Goal: Transaction & Acquisition: Obtain resource

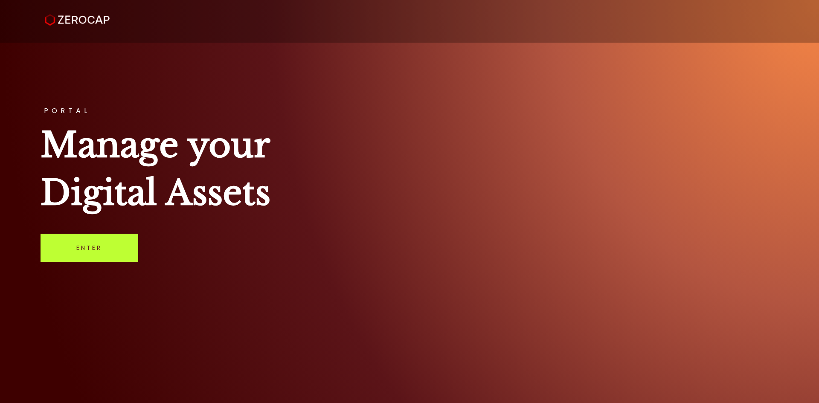
click at [87, 248] on link "Enter" at bounding box center [89, 248] width 98 height 28
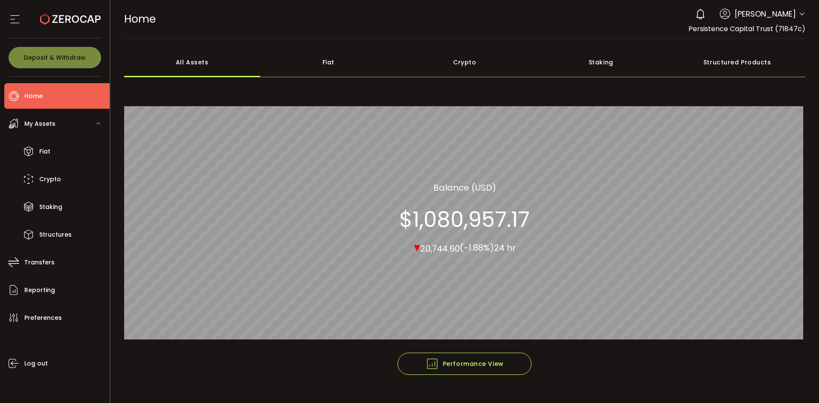
click at [798, 30] on span "Persistence Capital Trust (71847c)" at bounding box center [746, 29] width 117 height 10
click at [799, 12] on icon at bounding box center [801, 14] width 7 height 7
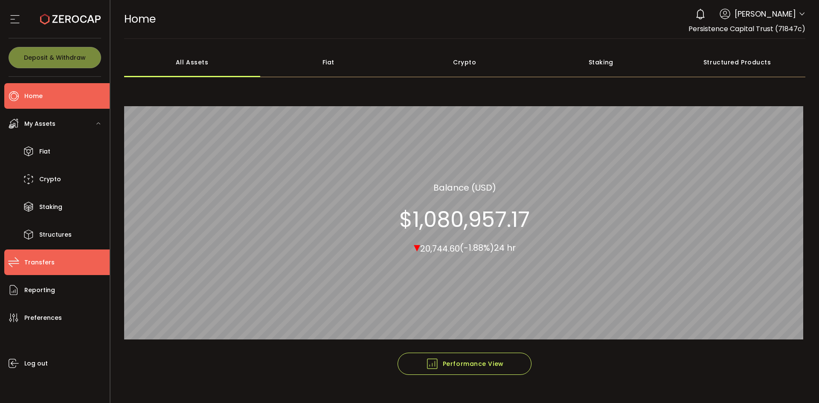
click at [31, 263] on span "Transfers" at bounding box center [39, 262] width 30 height 12
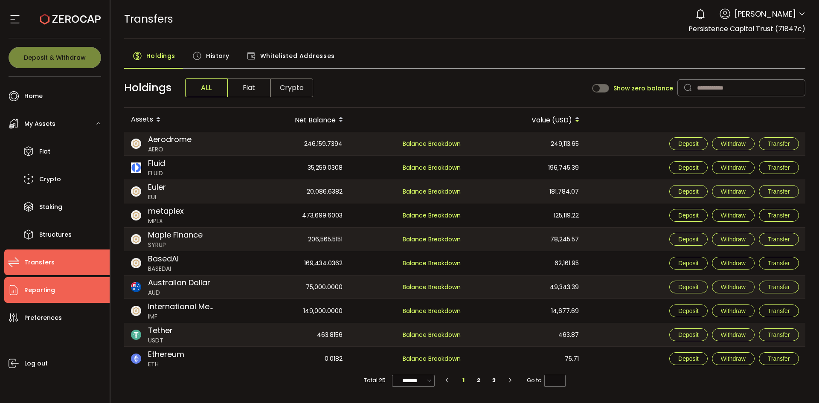
click at [40, 291] on span "Reporting" at bounding box center [39, 290] width 31 height 12
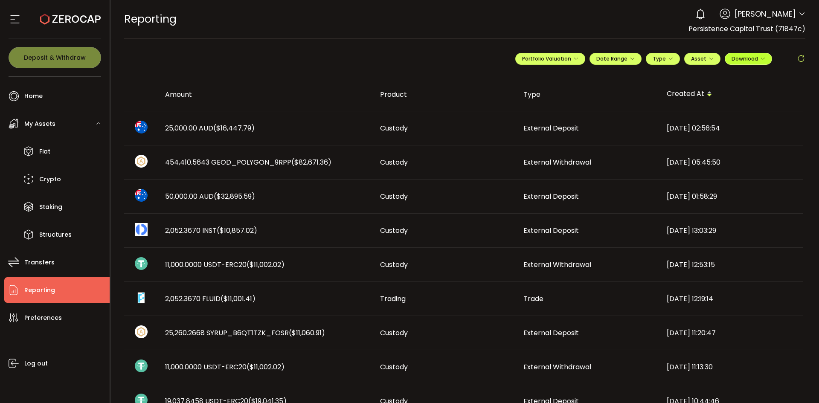
click at [748, 60] on span "Download" at bounding box center [748, 58] width 34 height 7
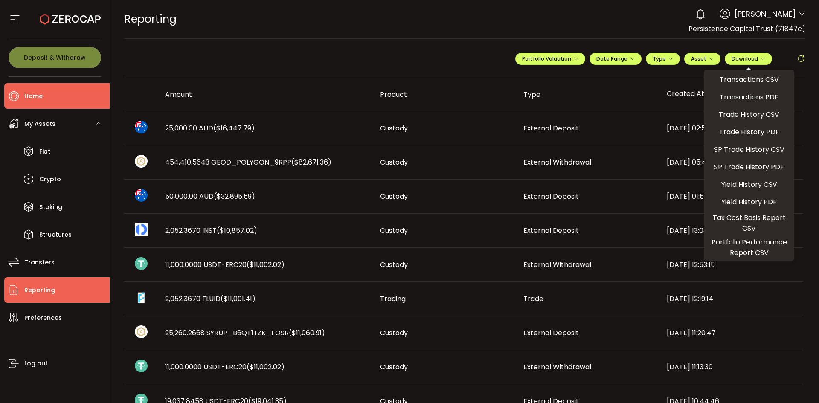
click at [47, 97] on li "Home" at bounding box center [56, 96] width 105 height 26
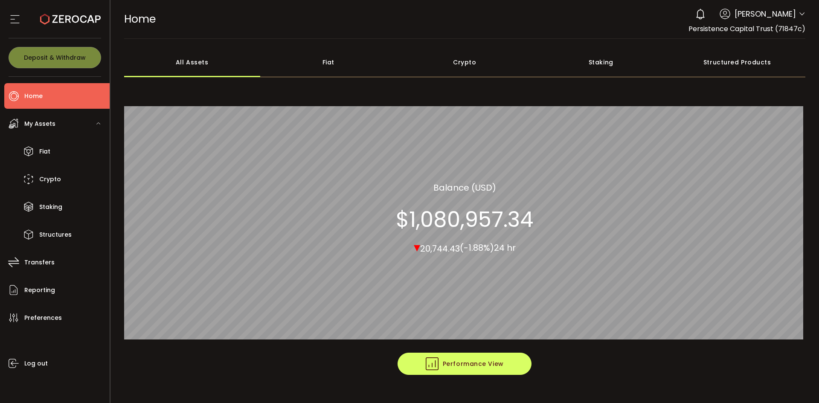
click at [486, 365] on span "Performance View" at bounding box center [464, 363] width 78 height 13
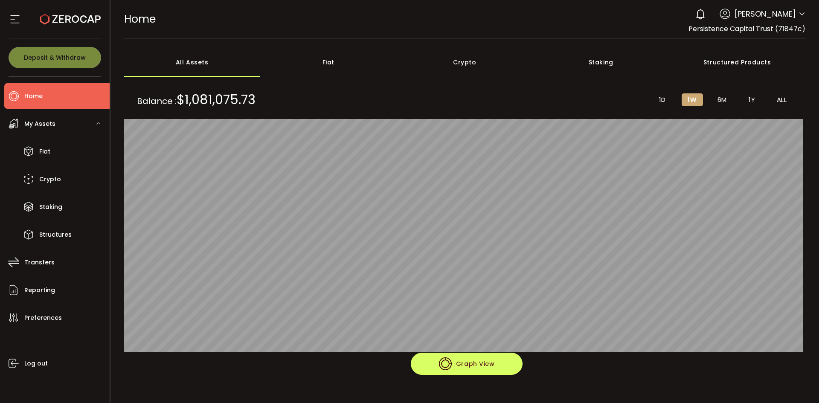
click at [476, 367] on span "Graph View" at bounding box center [467, 363] width 56 height 13
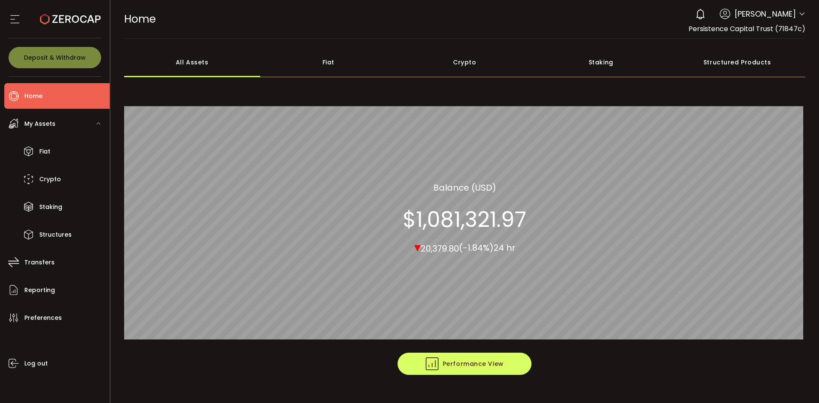
click at [483, 364] on span "Performance View" at bounding box center [464, 363] width 78 height 13
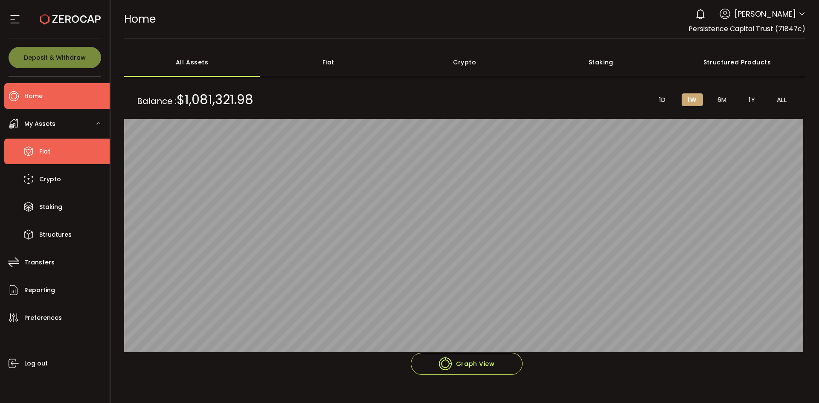
click at [49, 156] on span "Fiat" at bounding box center [44, 151] width 11 height 12
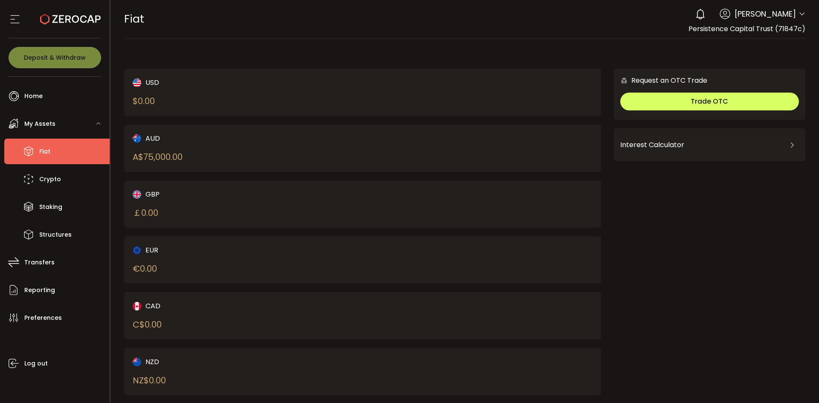
scroll to position [18, 0]
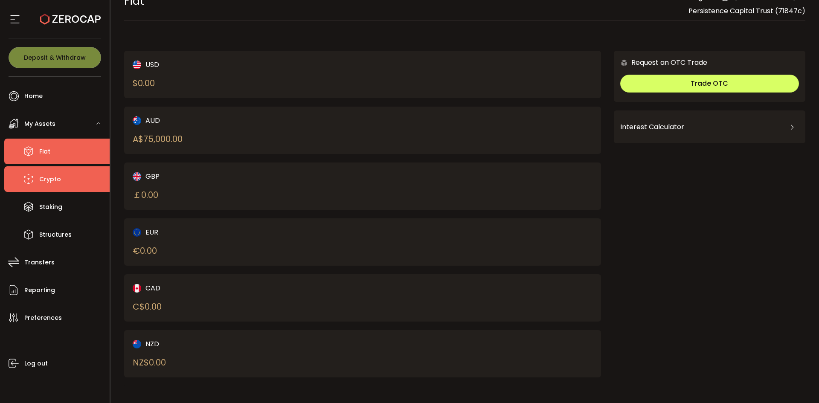
click at [42, 178] on span "Crypto" at bounding box center [50, 179] width 22 height 12
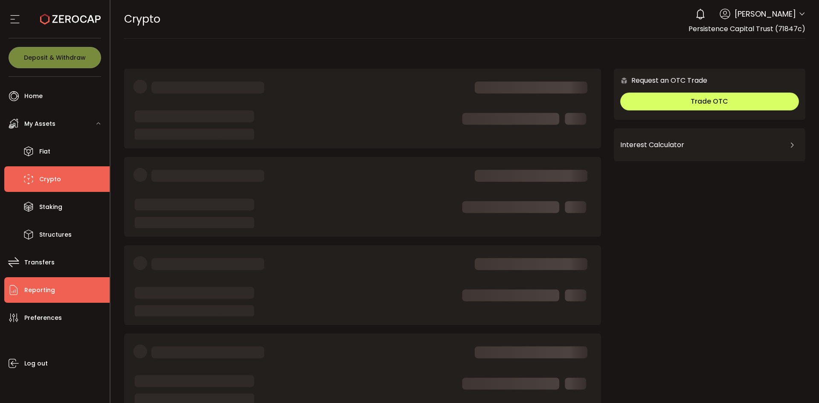
click at [39, 290] on span "Reporting" at bounding box center [39, 290] width 31 height 12
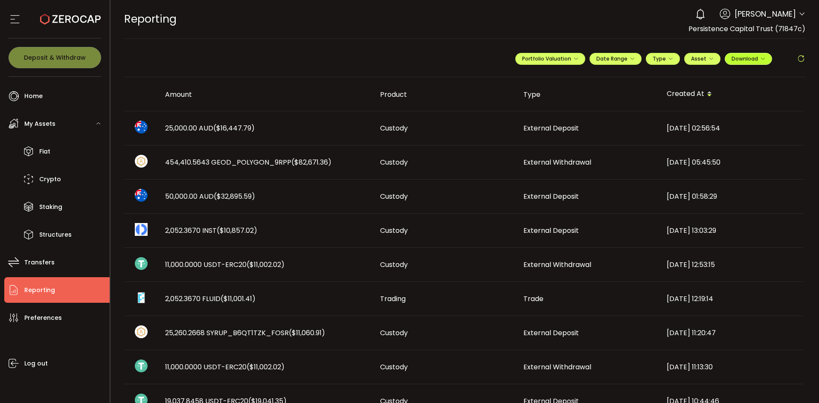
click at [751, 60] on span "Download" at bounding box center [748, 58] width 34 height 7
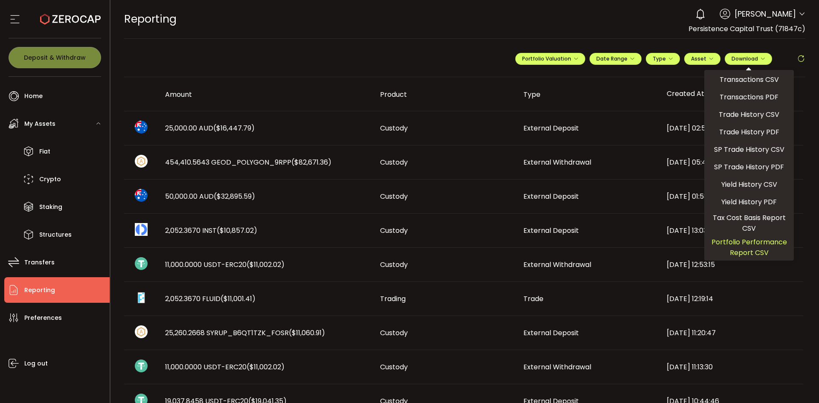
click at [723, 243] on span "Portfolio Performance Report CSV" at bounding box center [748, 247] width 83 height 21
click at [617, 61] on span "Date Range" at bounding box center [615, 58] width 38 height 7
